Goal: Transaction & Acquisition: Purchase product/service

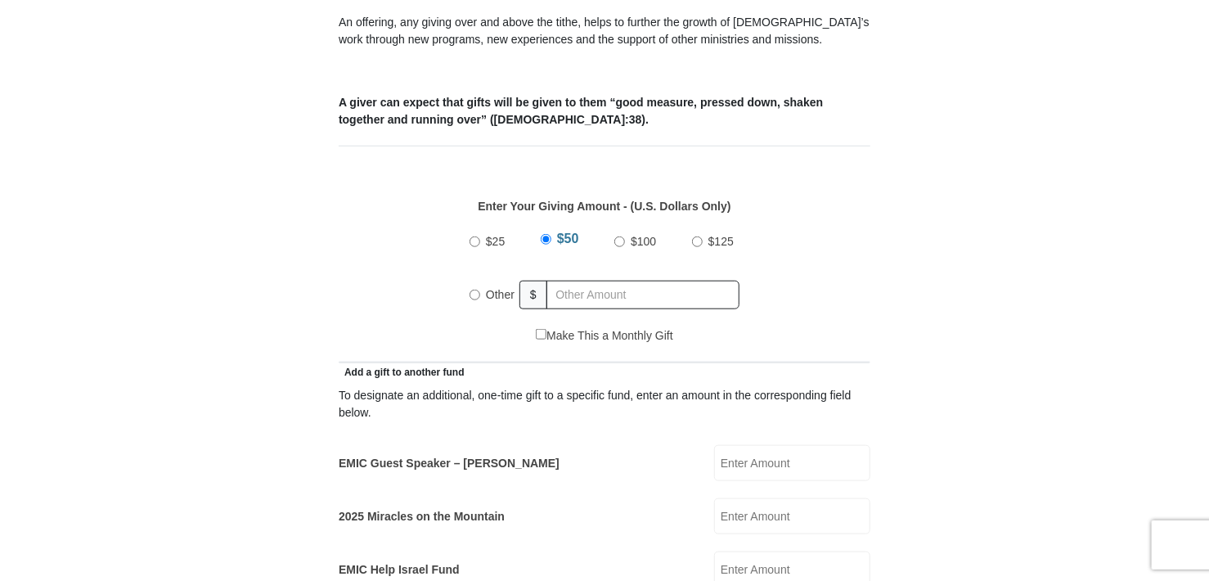
scroll to position [654, 0]
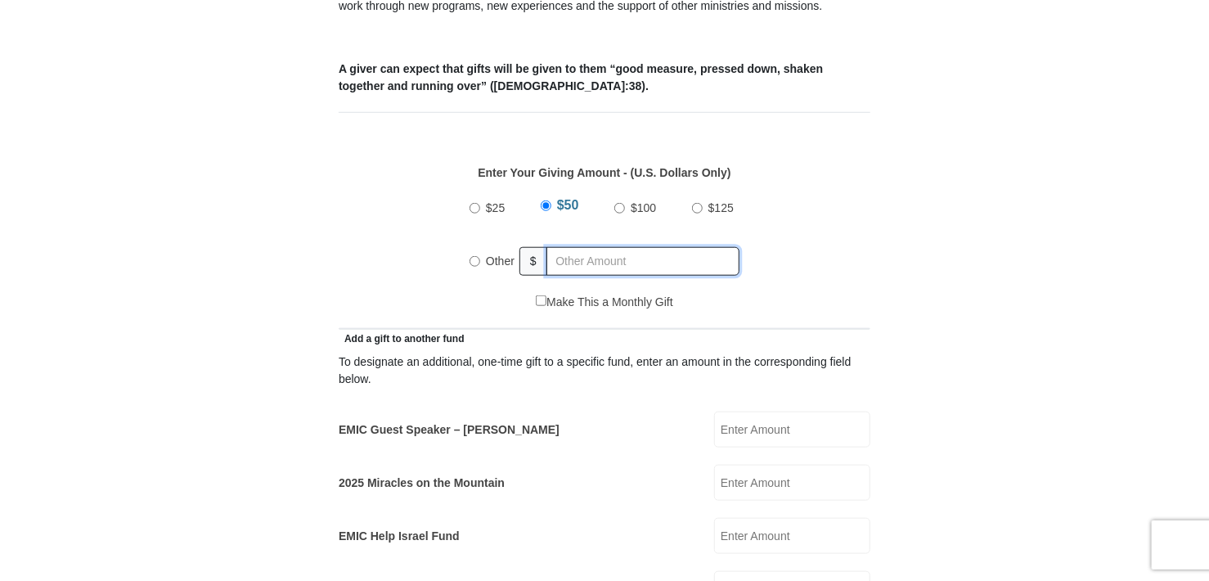
radio input "true"
click at [597, 247] on input "text" at bounding box center [645, 261] width 187 height 29
type input "329.00"
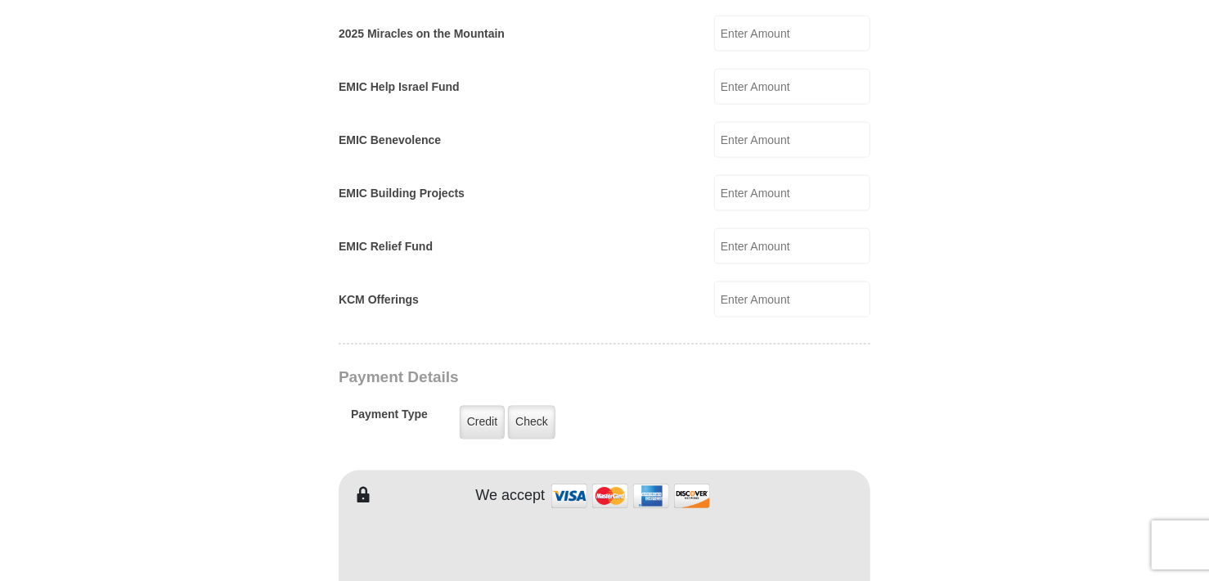
scroll to position [1145, 0]
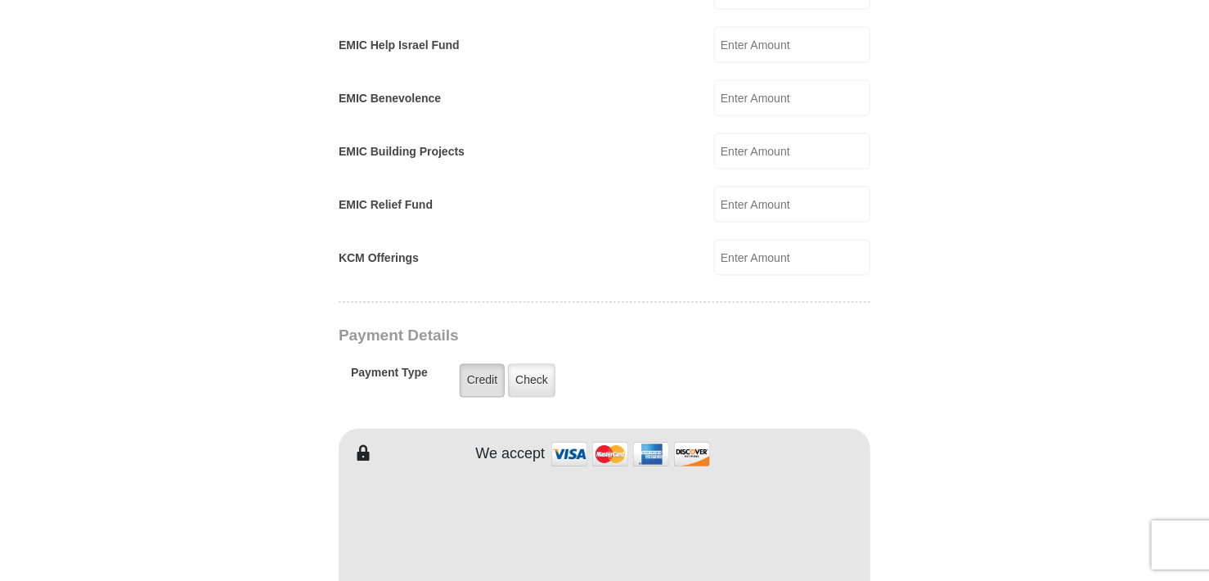
click at [495, 364] on label "Credit" at bounding box center [482, 381] width 45 height 34
click at [0, 0] on input "Credit" at bounding box center [0, 0] width 0 height 0
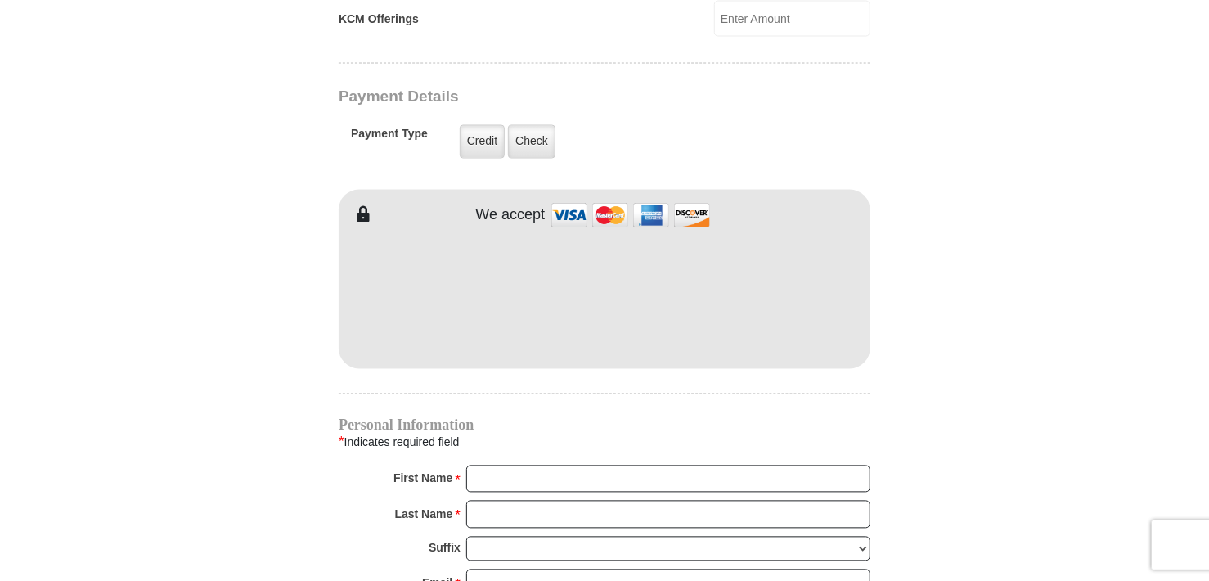
scroll to position [1472, 0]
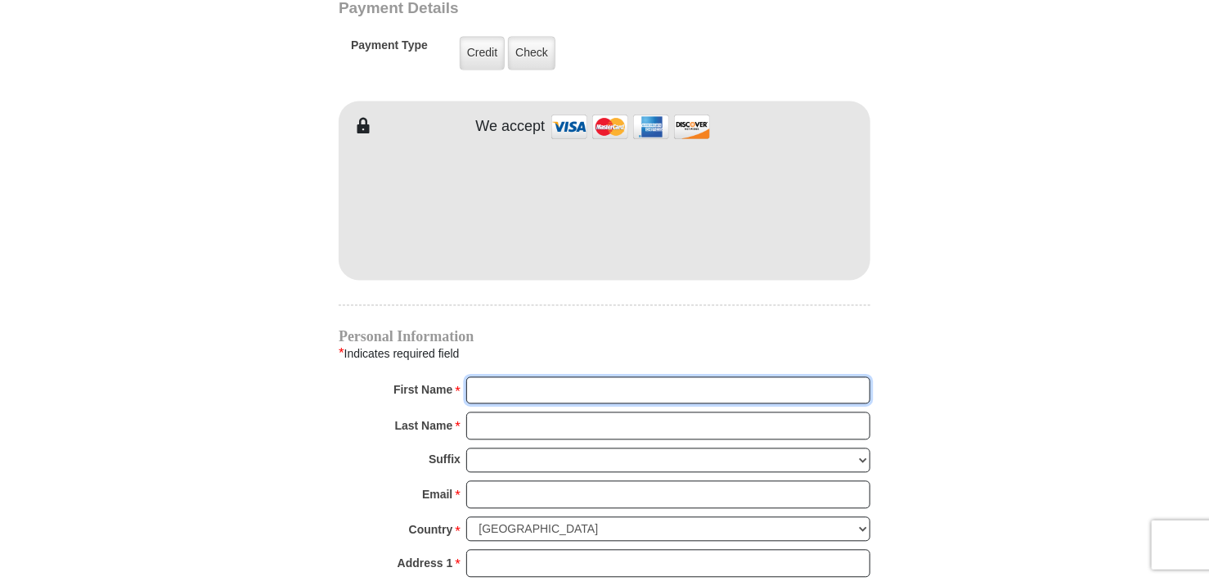
click at [533, 377] on input "First Name *" at bounding box center [668, 391] width 404 height 28
type input "[PERSON_NAME]"
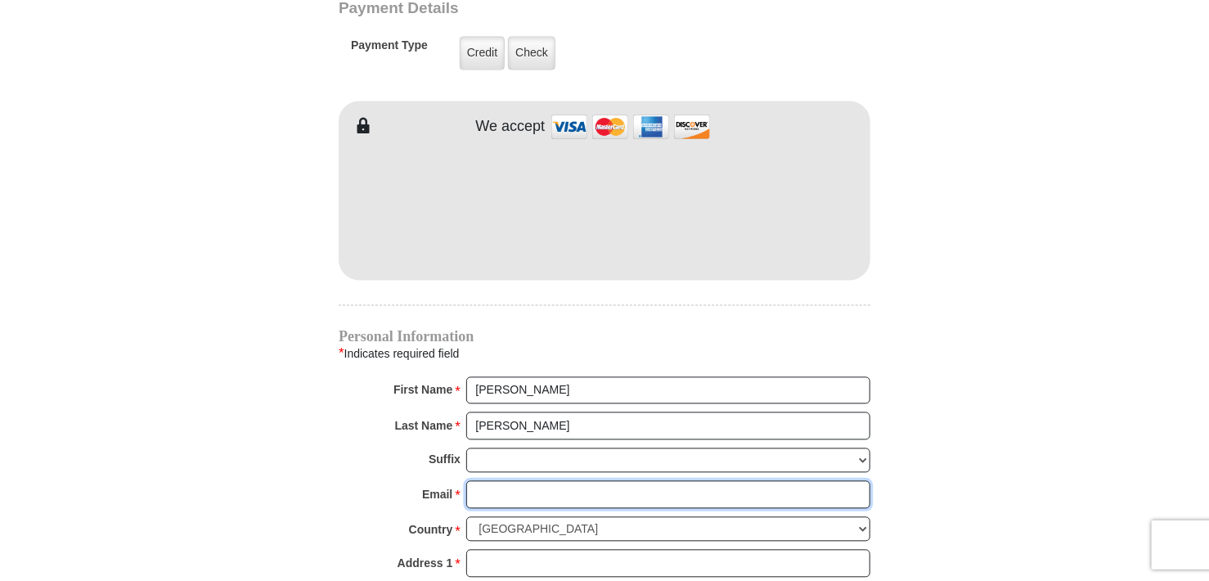
type input "[EMAIL_ADDRESS][PERSON_NAME][DOMAIN_NAME]"
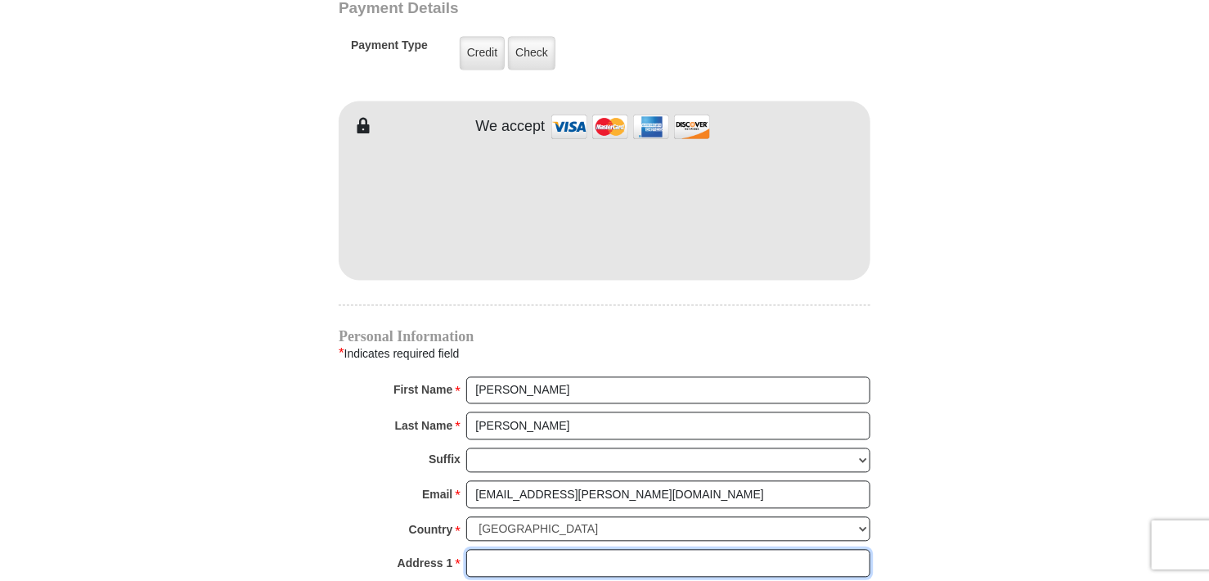
type input "[STREET_ADDRESS]"
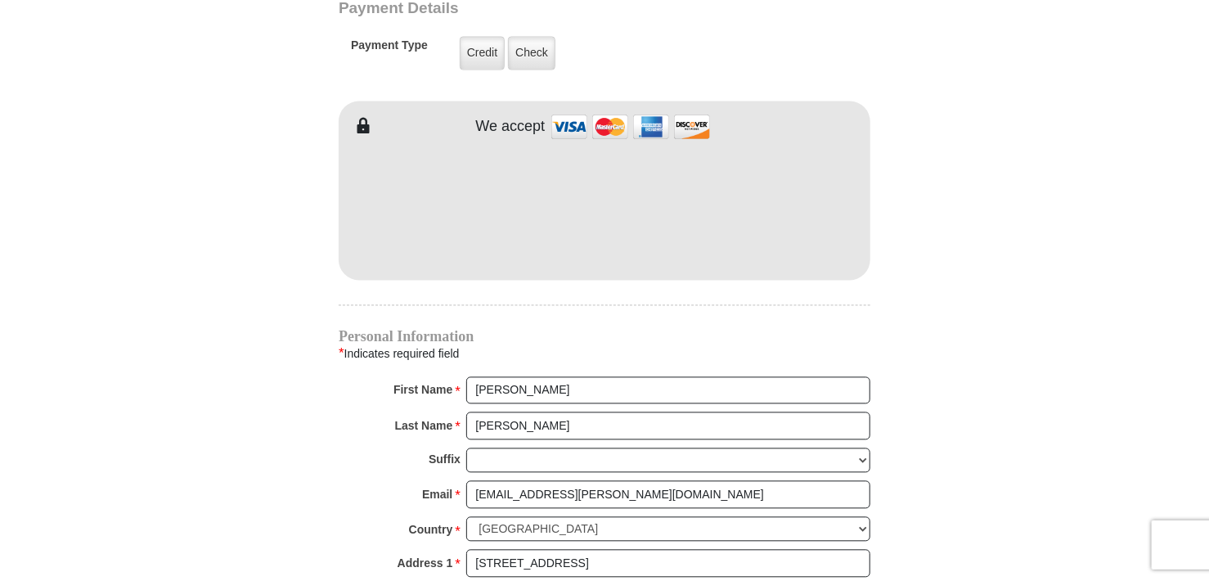
type input "Baton Rouge"
select select "LA"
type input "70815"
type input "2257735218"
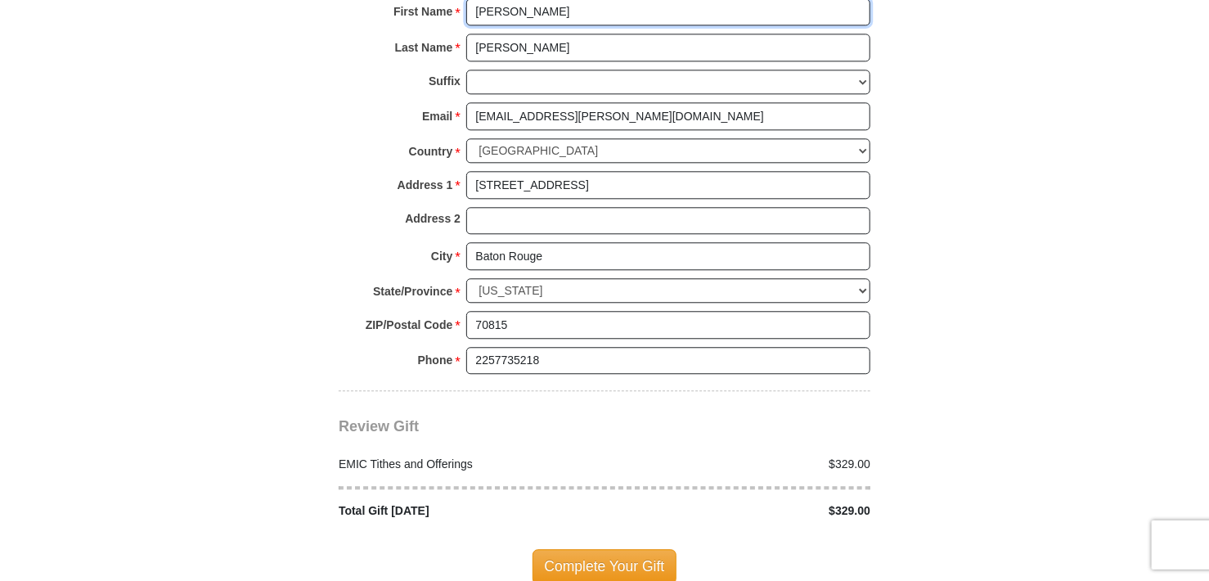
scroll to position [1881, 0]
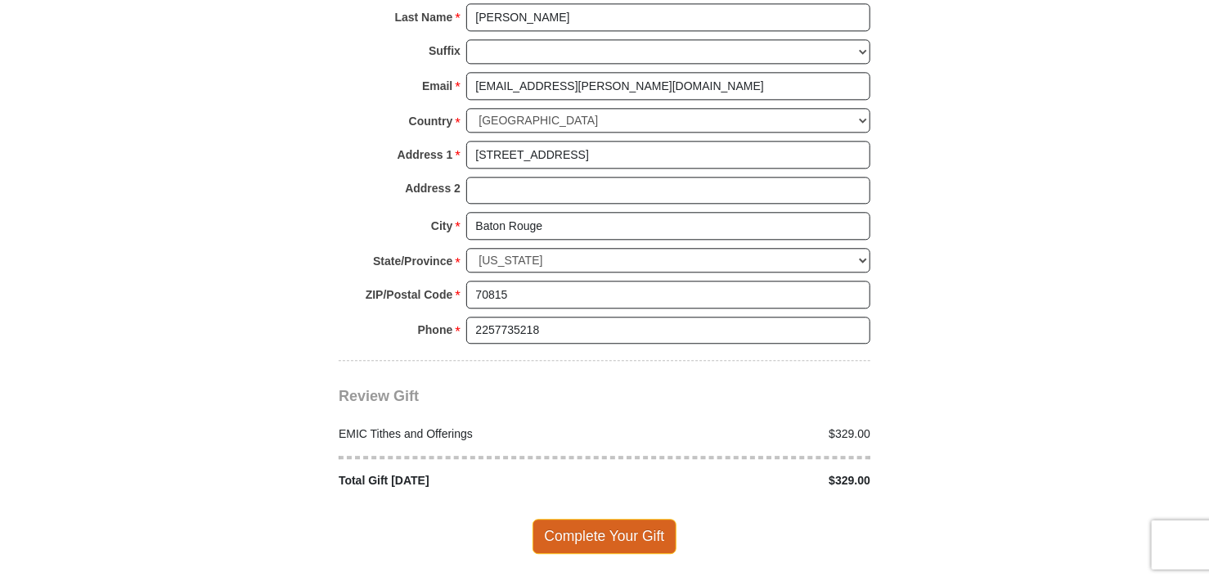
click at [589, 519] on span "Complete Your Gift" at bounding box center [605, 536] width 145 height 34
